Goal: Task Accomplishment & Management: Manage account settings

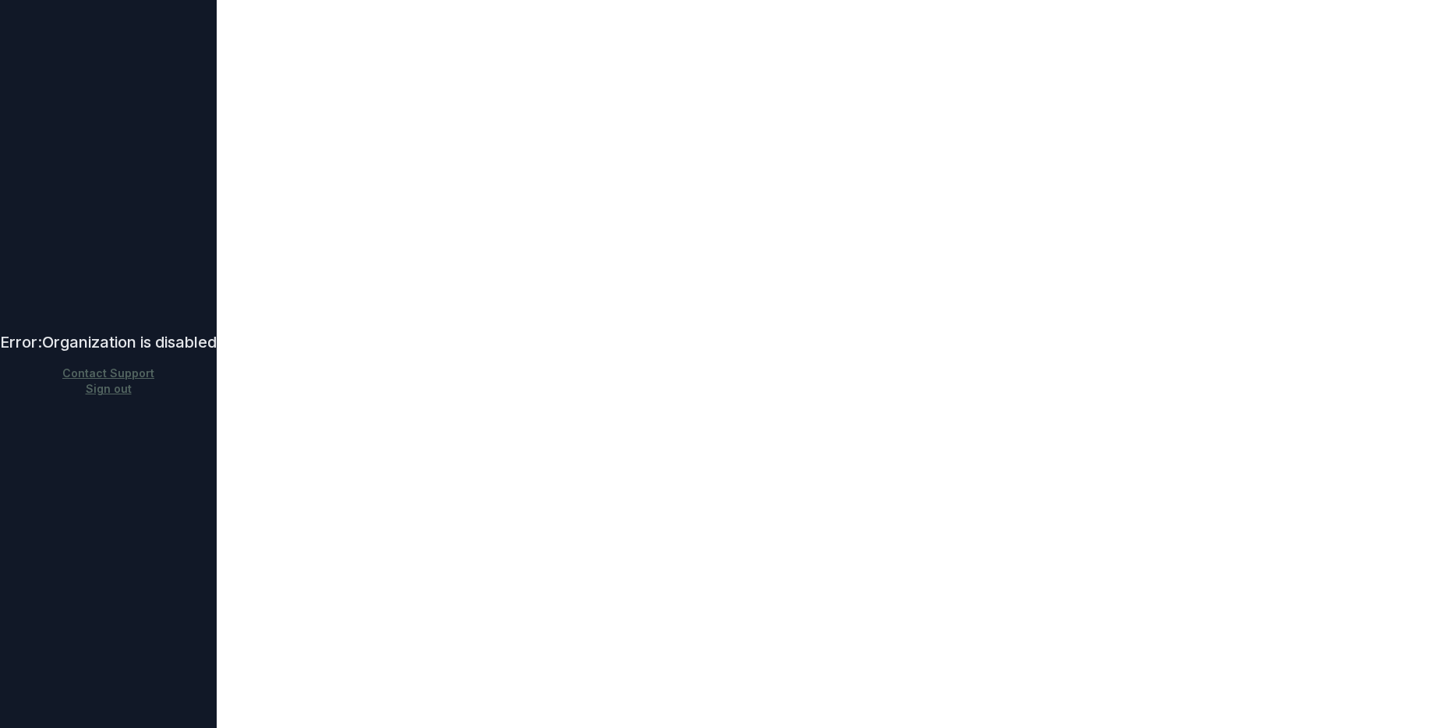
click at [180, 235] on div "Error: Organization is disabled Contact Support Sign out" at bounding box center [108, 364] width 217 height 728
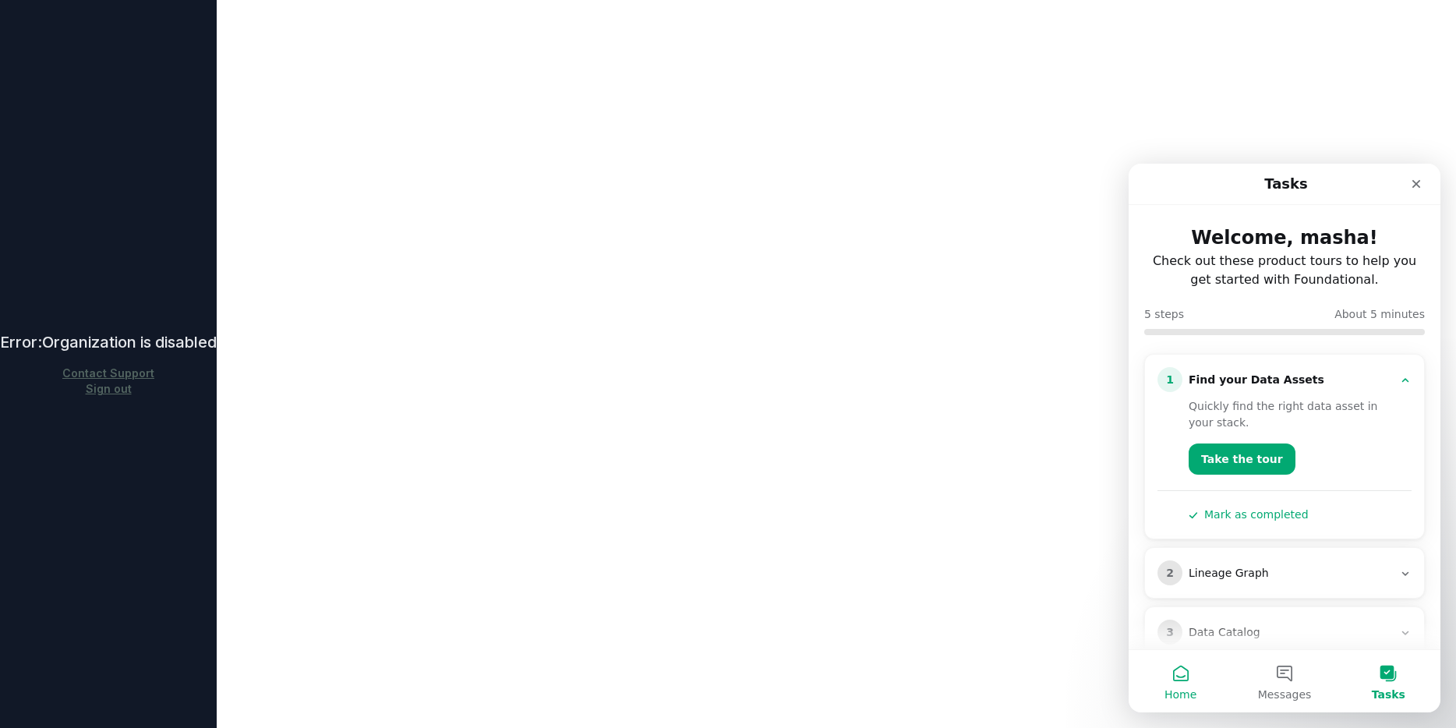
click at [1183, 683] on button "Home" at bounding box center [1181, 681] width 104 height 62
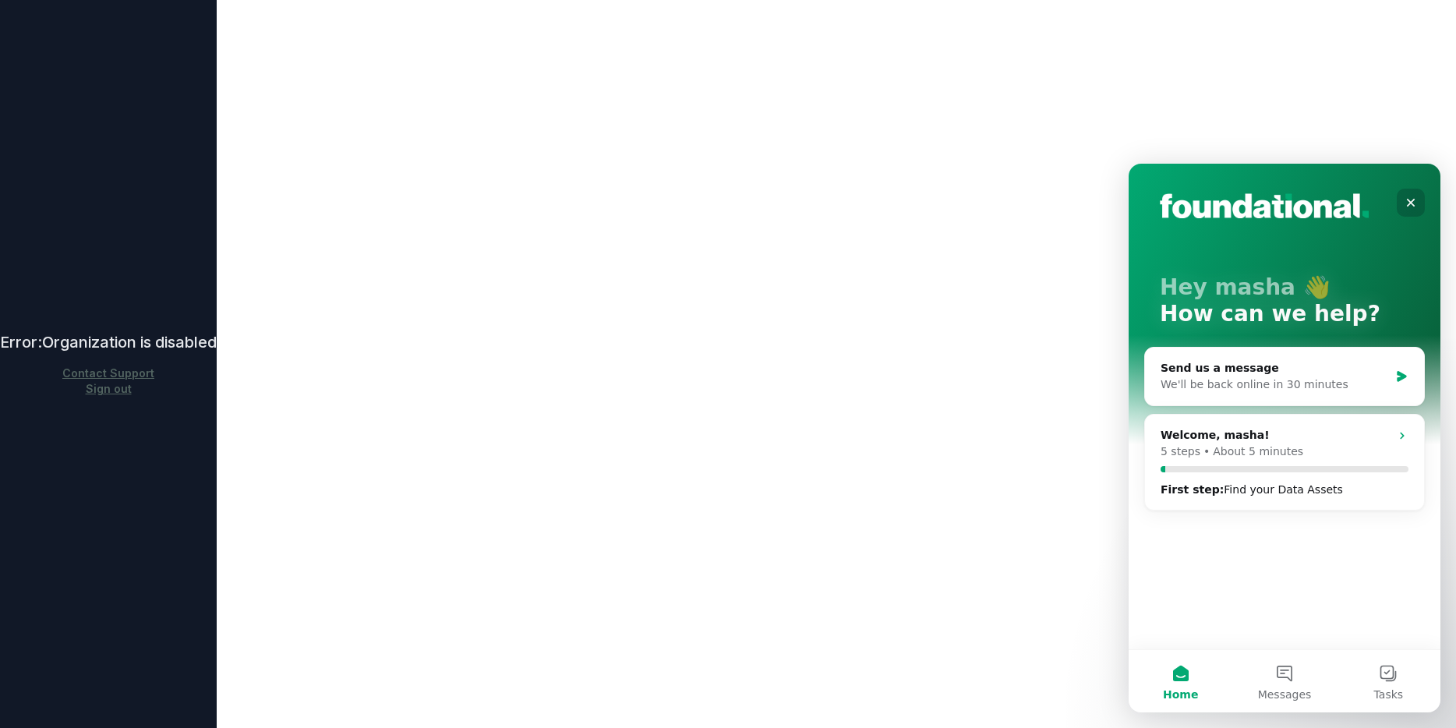
click at [1414, 197] on icon "Close" at bounding box center [1411, 202] width 12 height 12
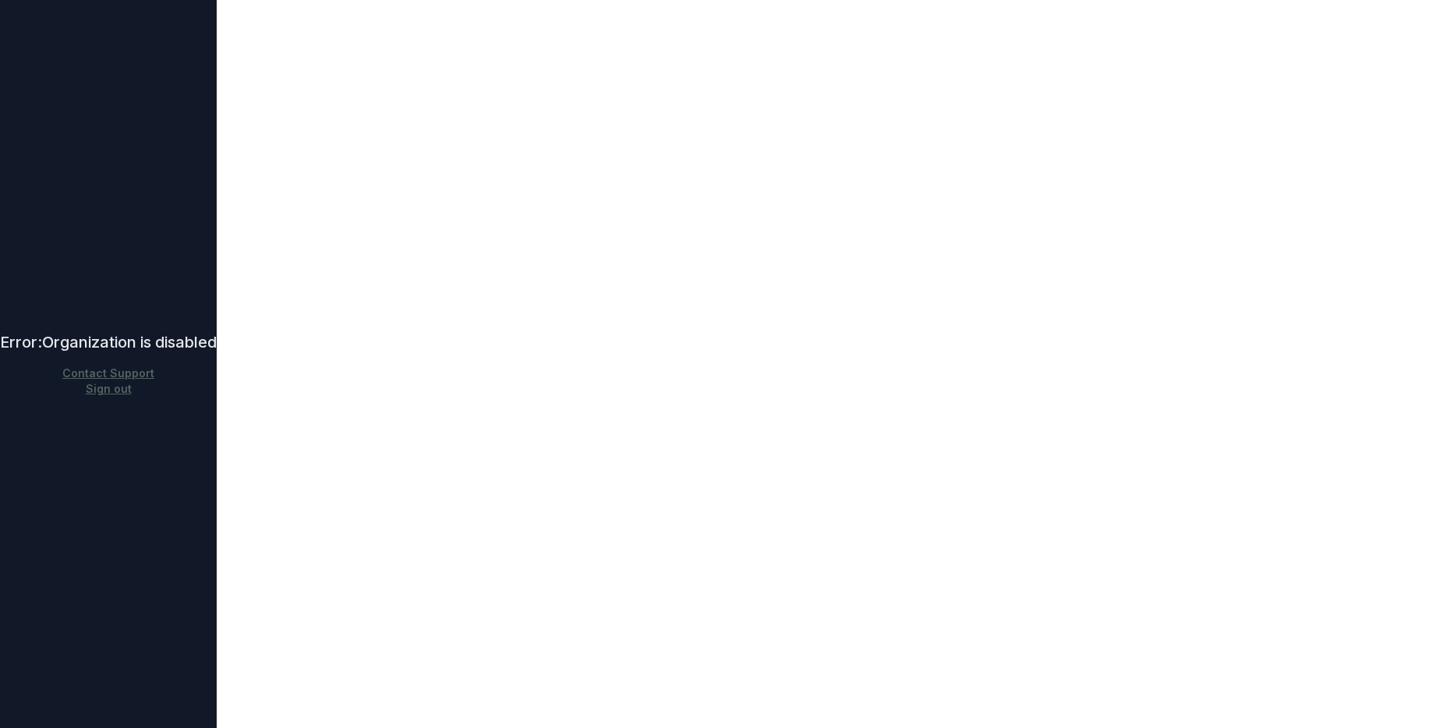
click at [756, 133] on body "Error: Organization is disabled Contact Support Sign out" at bounding box center [728, 364] width 1456 height 728
click at [798, 158] on body "Error: Organization is disabled Contact Support Sign out" at bounding box center [728, 364] width 1456 height 728
click at [245, 391] on body "Error: Organization is disabled Contact Support Sign out" at bounding box center [728, 364] width 1456 height 728
click at [124, 395] on button "Sign out" at bounding box center [108, 389] width 217 height 16
